Goal: Task Accomplishment & Management: Manage account settings

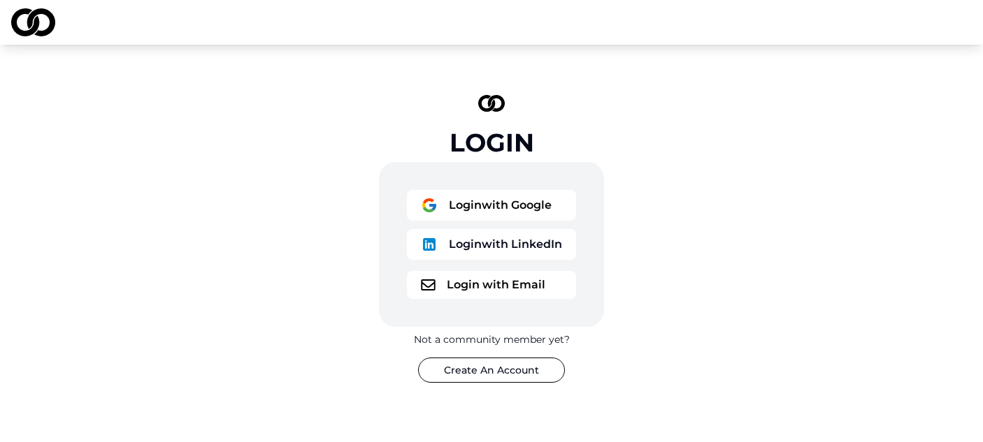
click at [505, 219] on button "Login with Google" at bounding box center [491, 205] width 169 height 31
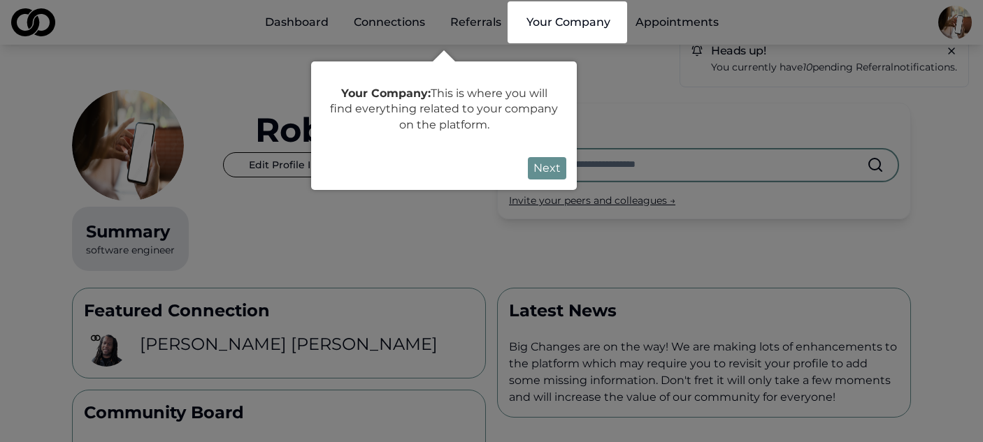
click at [957, 26] on div at bounding box center [491, 440] width 983 height 881
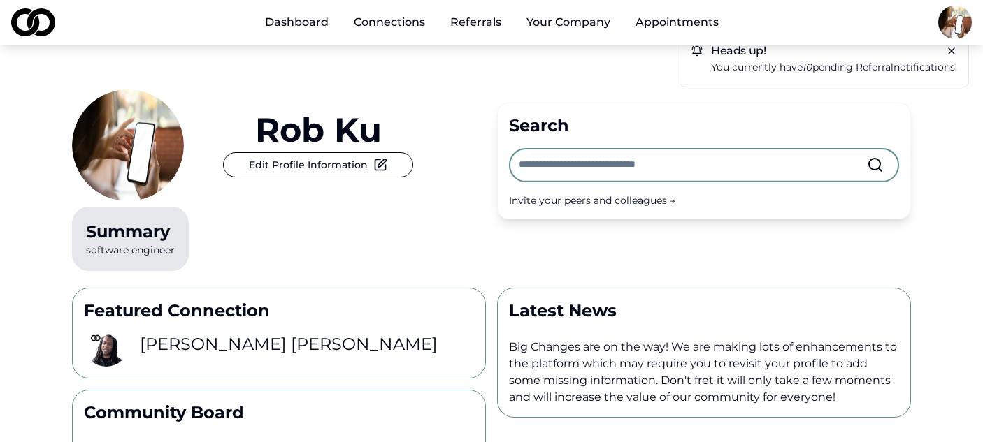
click at [957, 26] on html "Dashboard Connections Referrals Your Company Appointments Heads up! You current…" at bounding box center [491, 221] width 983 height 442
click at [584, 23] on html "Dashboard Connections Referrals Your Company Appointments Heads up! You current…" at bounding box center [491, 221] width 983 height 442
click at [561, 24] on button "Your Company" at bounding box center [568, 22] width 106 height 28
click at [565, 26] on button "Your Company" at bounding box center [568, 22] width 106 height 28
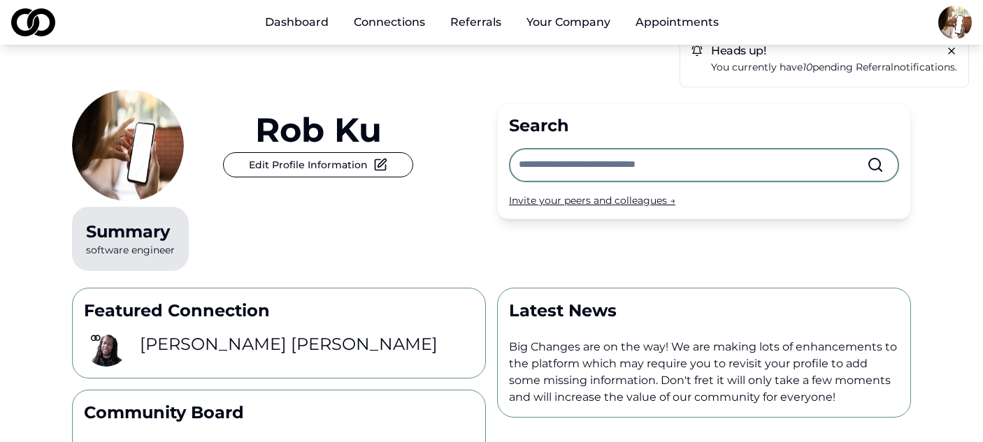
click at [565, 26] on button "Your Company" at bounding box center [568, 22] width 106 height 28
click at [961, 25] on html "Dashboard Connections Referrals Your Company Appointments Heads up! You current…" at bounding box center [491, 221] width 983 height 442
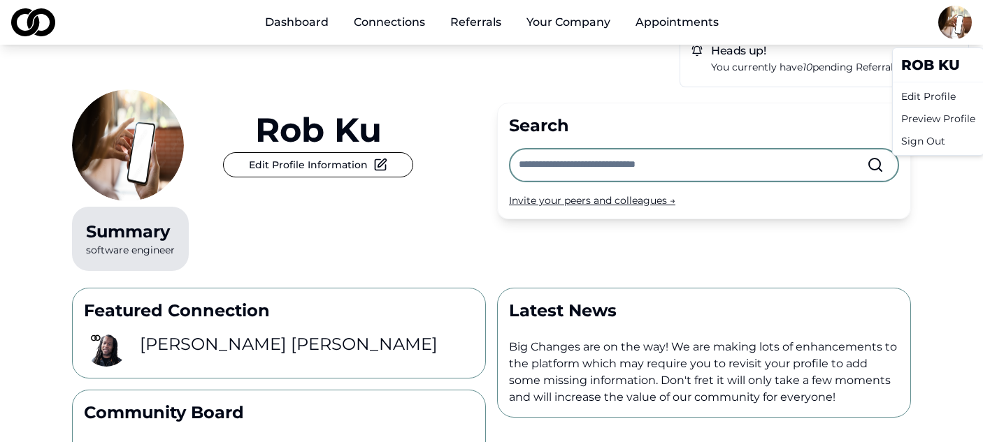
click at [914, 92] on div "Edit Profile" at bounding box center [937, 96] width 85 height 22
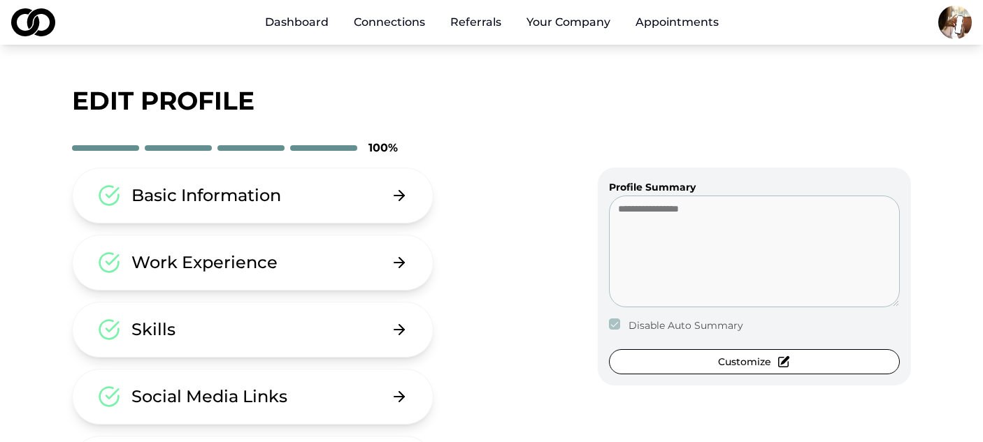
click at [570, 16] on button "Your Company" at bounding box center [568, 22] width 106 height 28
click at [294, 184] on button "Basic Information" at bounding box center [252, 196] width 361 height 56
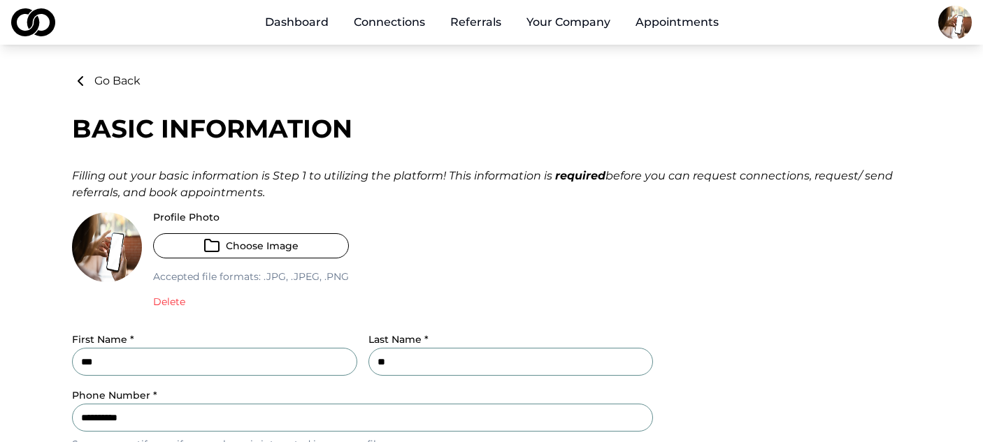
click at [392, 27] on link "Connections" at bounding box center [389, 22] width 94 height 28
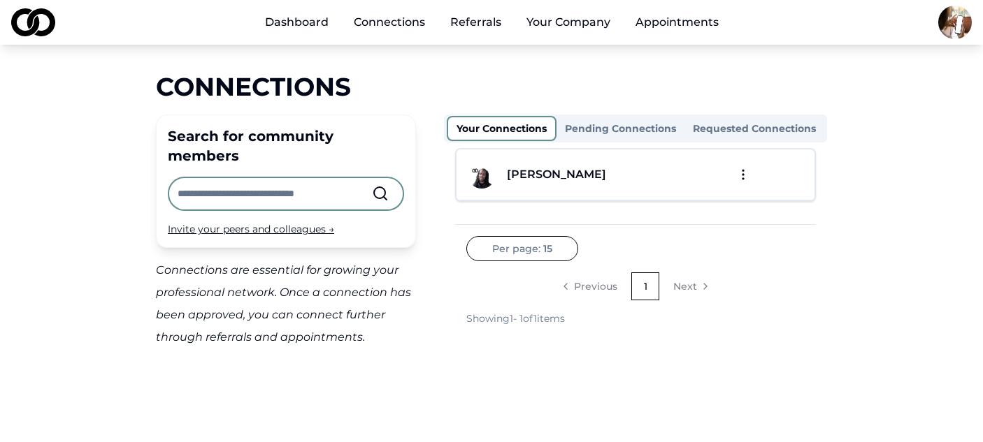
click at [551, 26] on button "Your Company" at bounding box center [568, 22] width 106 height 28
click at [962, 18] on html "Dashboard Connections Referrals Your Company Appointments Connections Search fo…" at bounding box center [491, 221] width 983 height 442
click at [918, 98] on div "Edit Profile" at bounding box center [937, 96] width 85 height 22
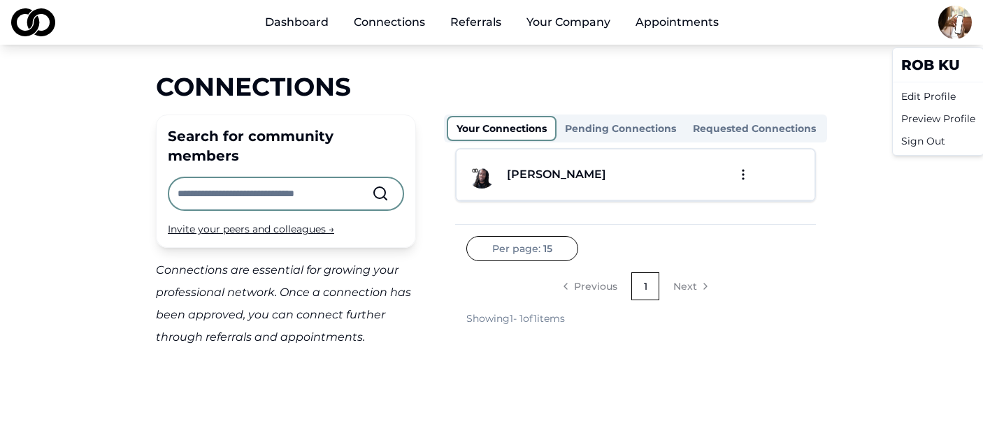
click at [918, 98] on div "Edit Profile" at bounding box center [937, 96] width 85 height 22
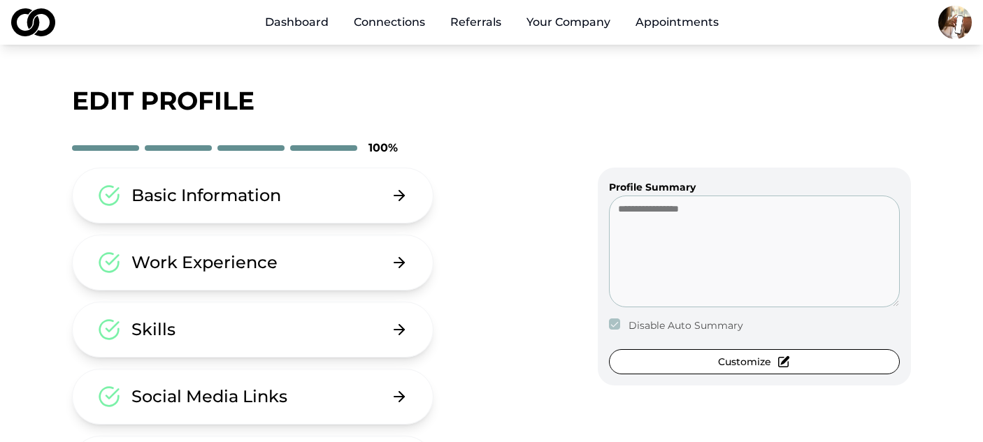
click at [224, 272] on div "Work Experience" at bounding box center [204, 263] width 146 height 22
